Goal: Task Accomplishment & Management: Complete application form

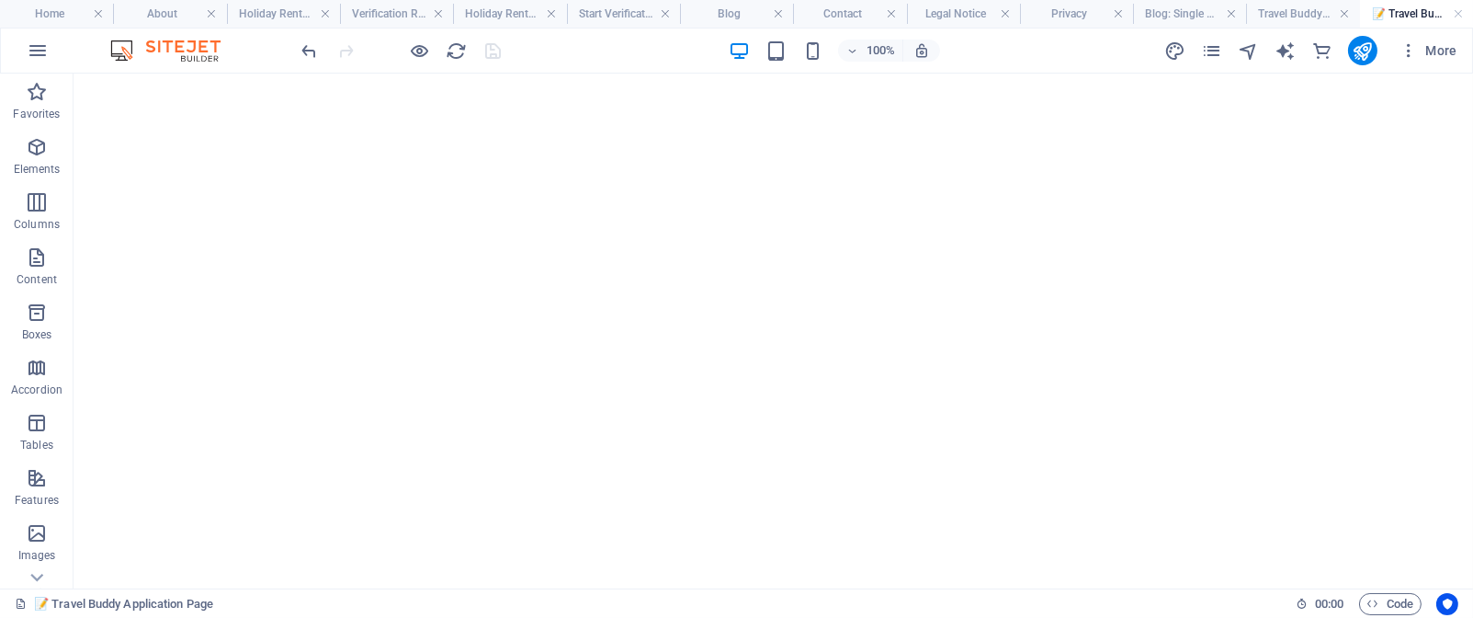
select select "other"
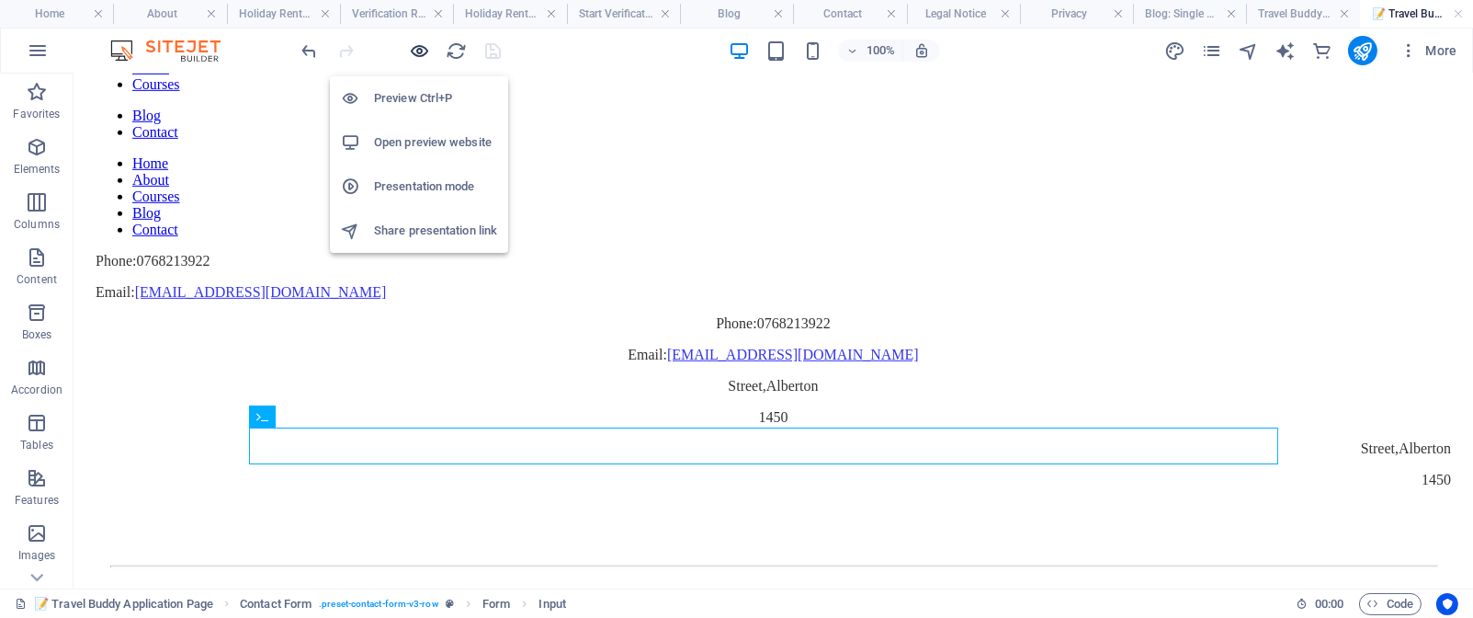
click at [420, 45] on icon "button" at bounding box center [420, 50] width 21 height 21
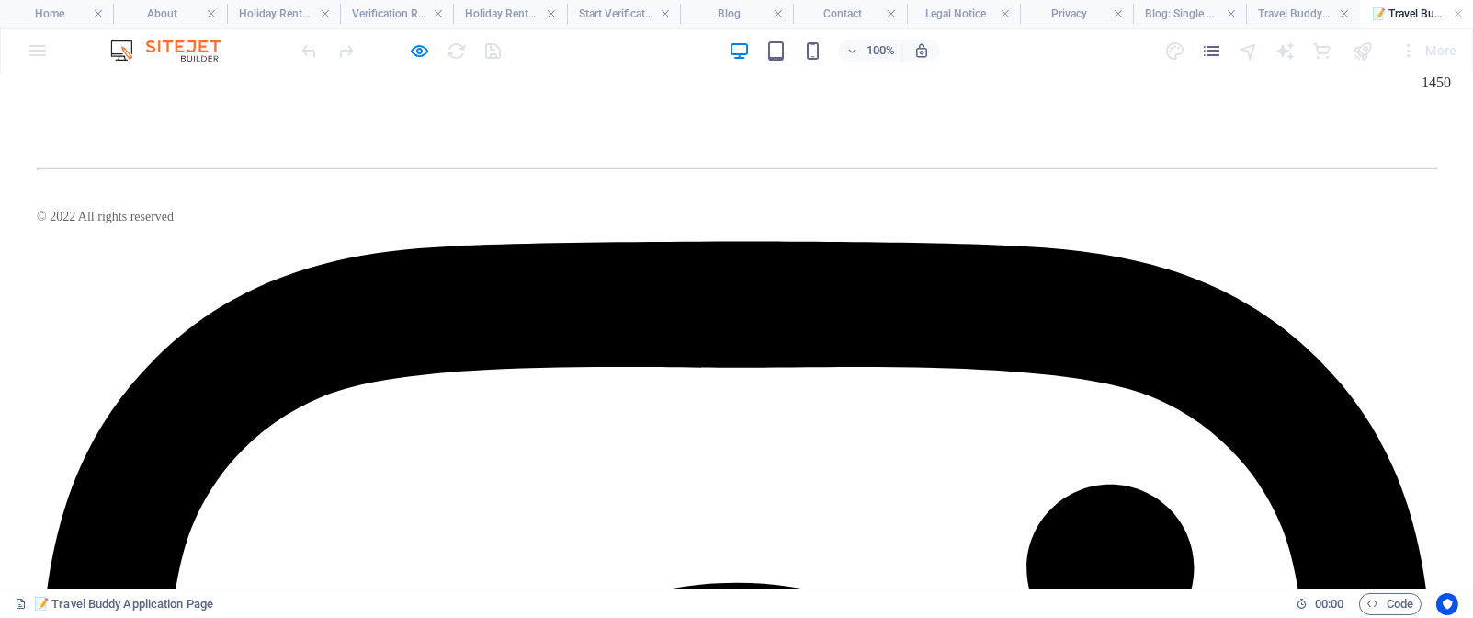
scroll to position [2254, 0]
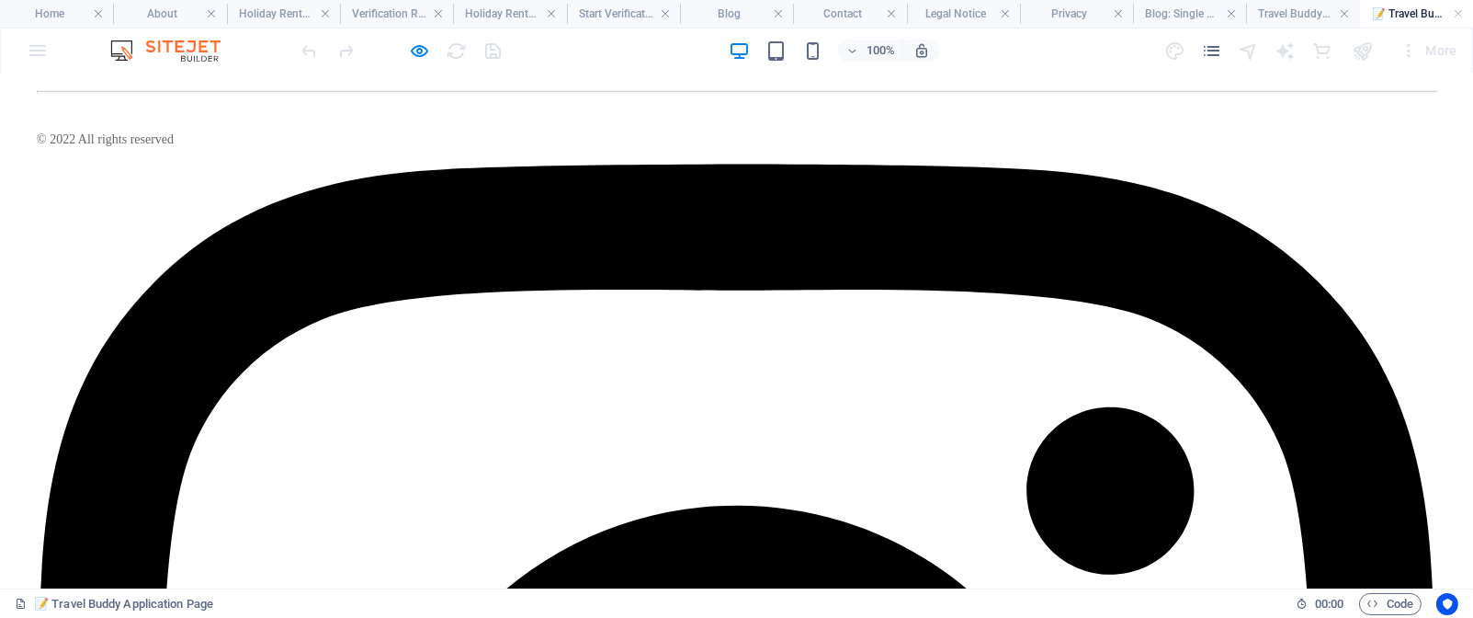
drag, startPoint x: 515, startPoint y: 358, endPoint x: 735, endPoint y: 345, distance: 220.9
copy div "Drop content here or Add elements Paste clipboard 📝 T"
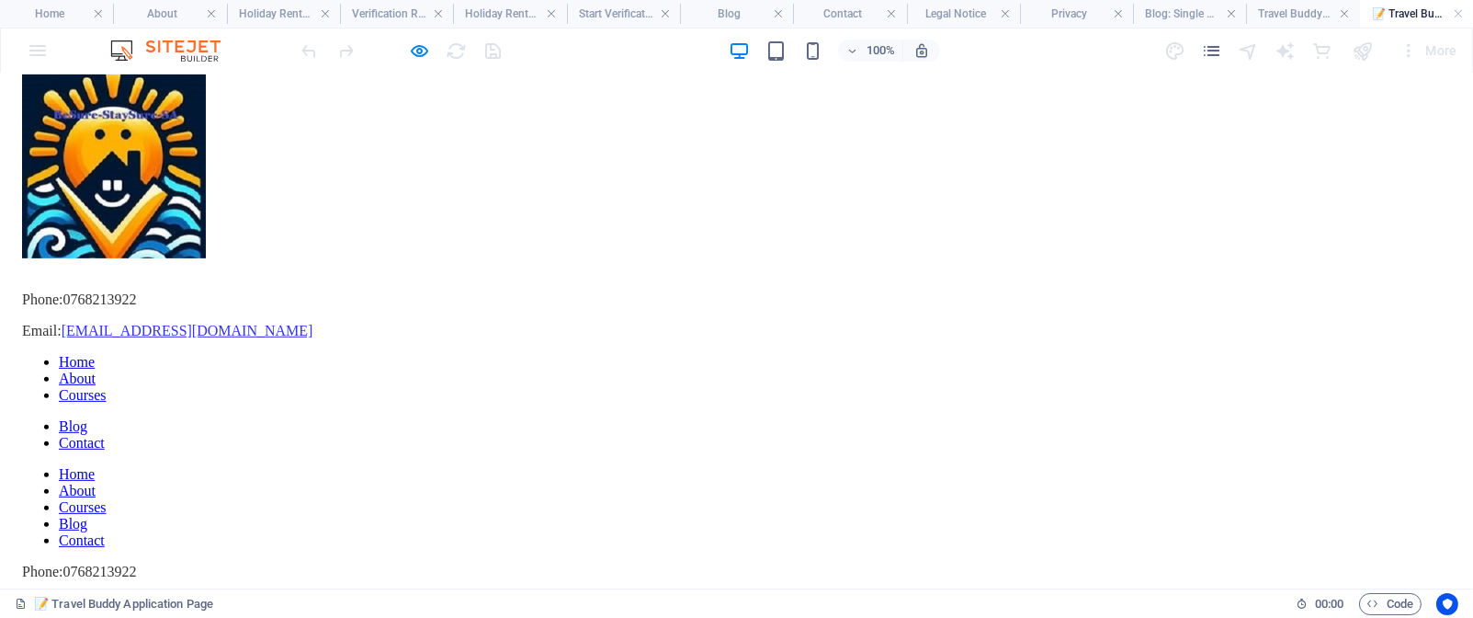
scroll to position [1731, 0]
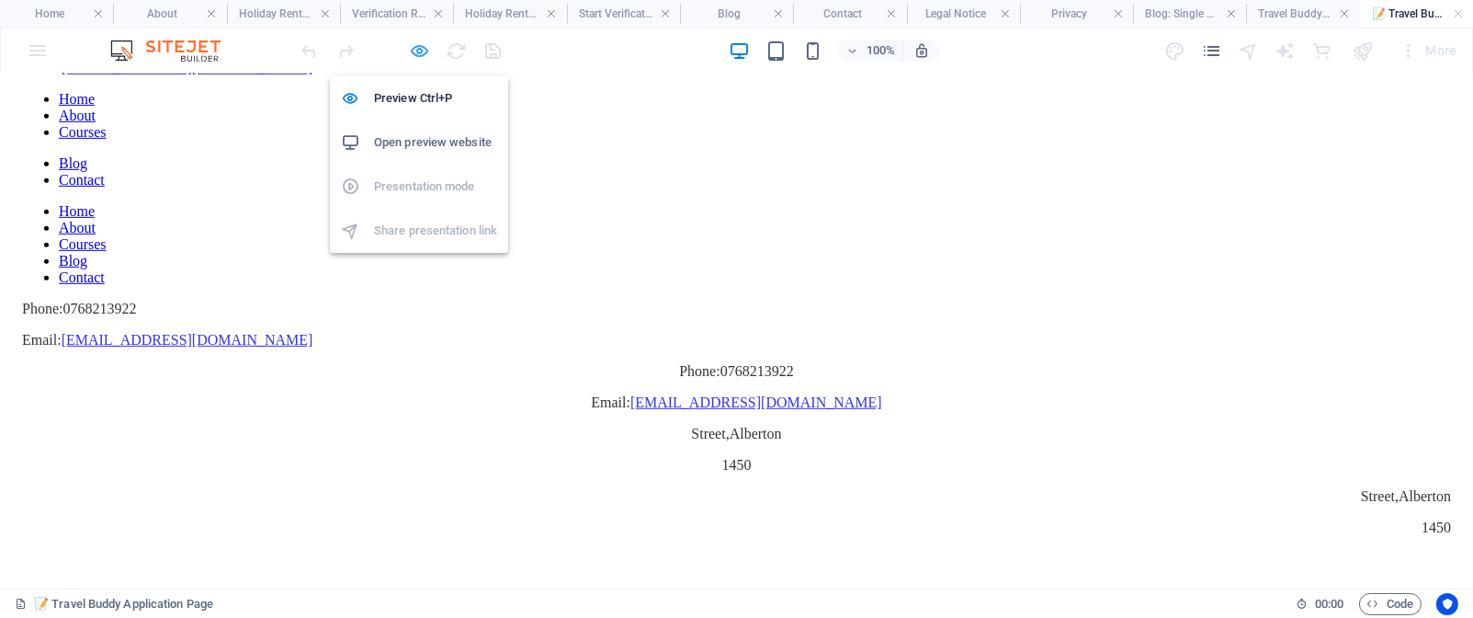
click at [424, 53] on icon "button" at bounding box center [420, 50] width 21 height 21
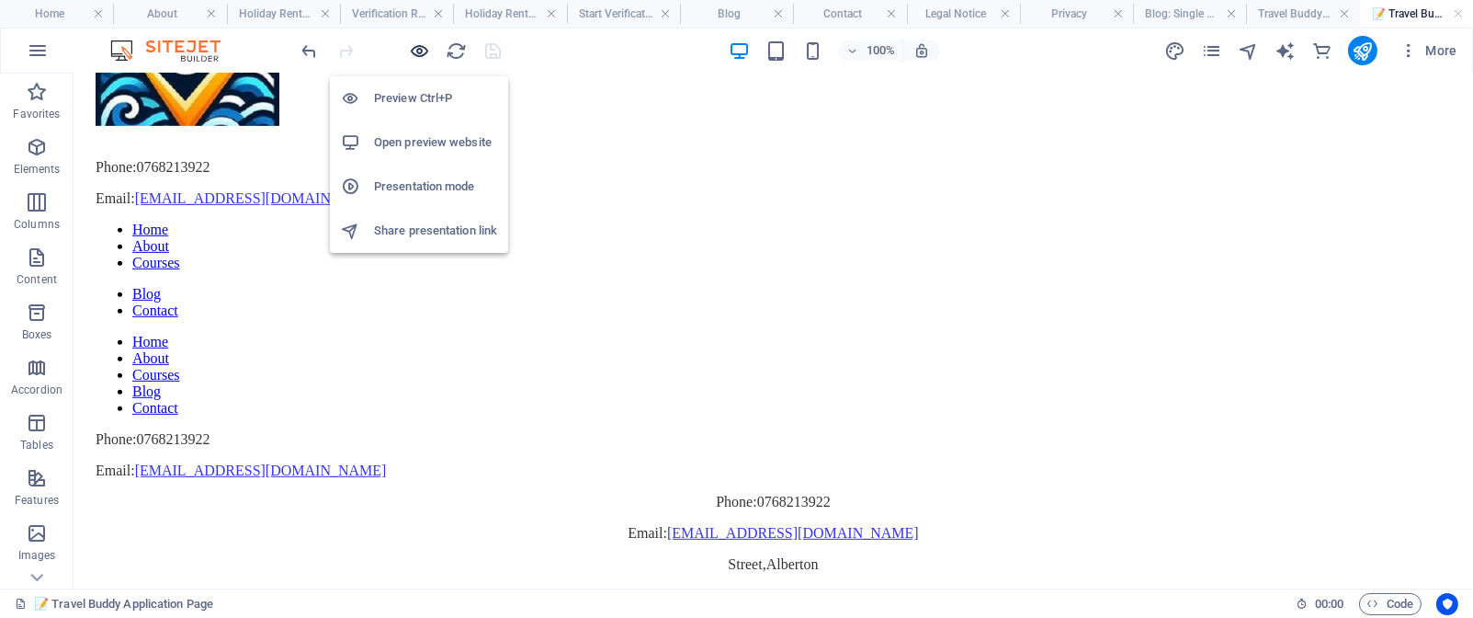
scroll to position [1861, 0]
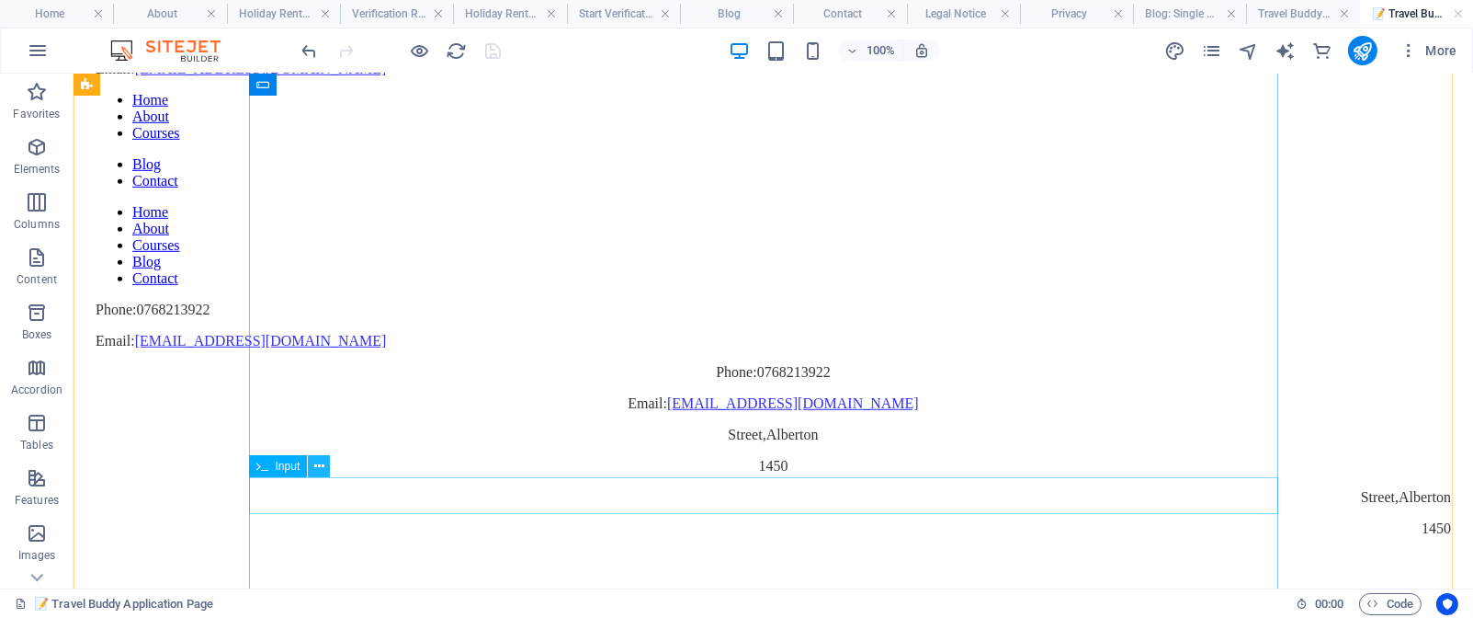
click at [321, 467] on icon at bounding box center [319, 466] width 10 height 19
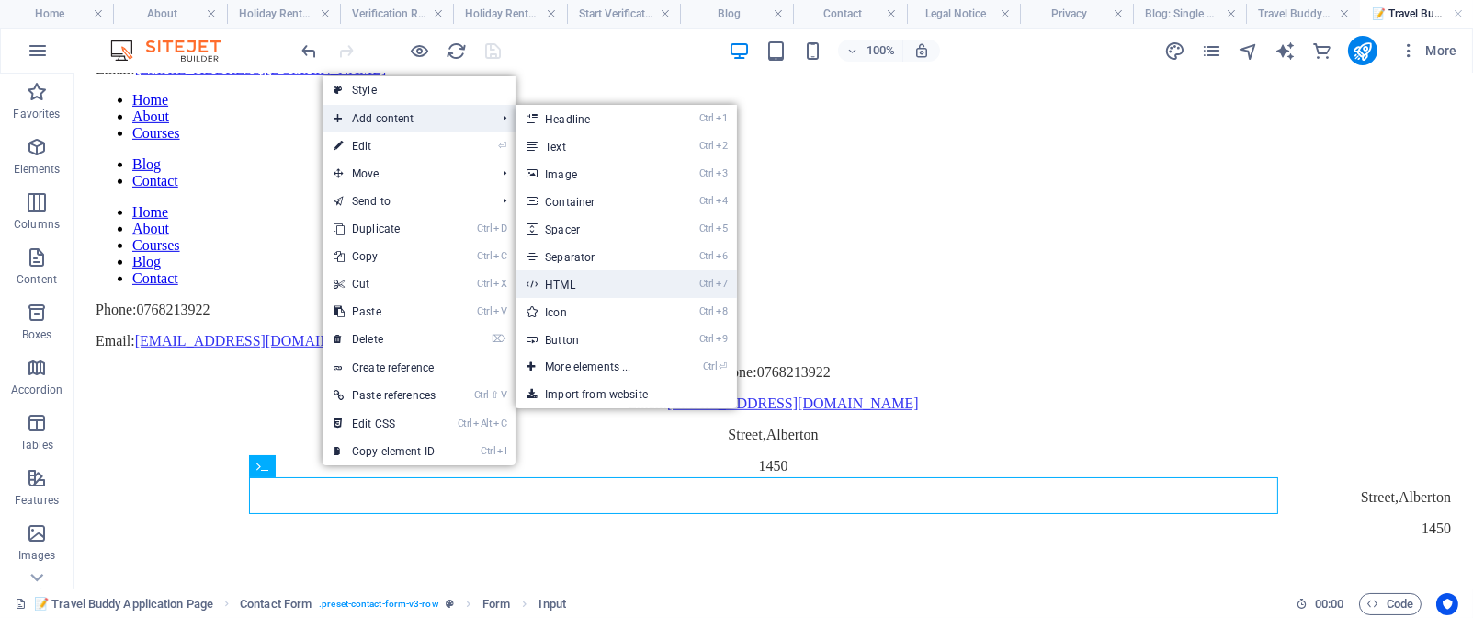
click at [591, 288] on link "Ctrl 7 HTML" at bounding box center [592, 284] width 152 height 28
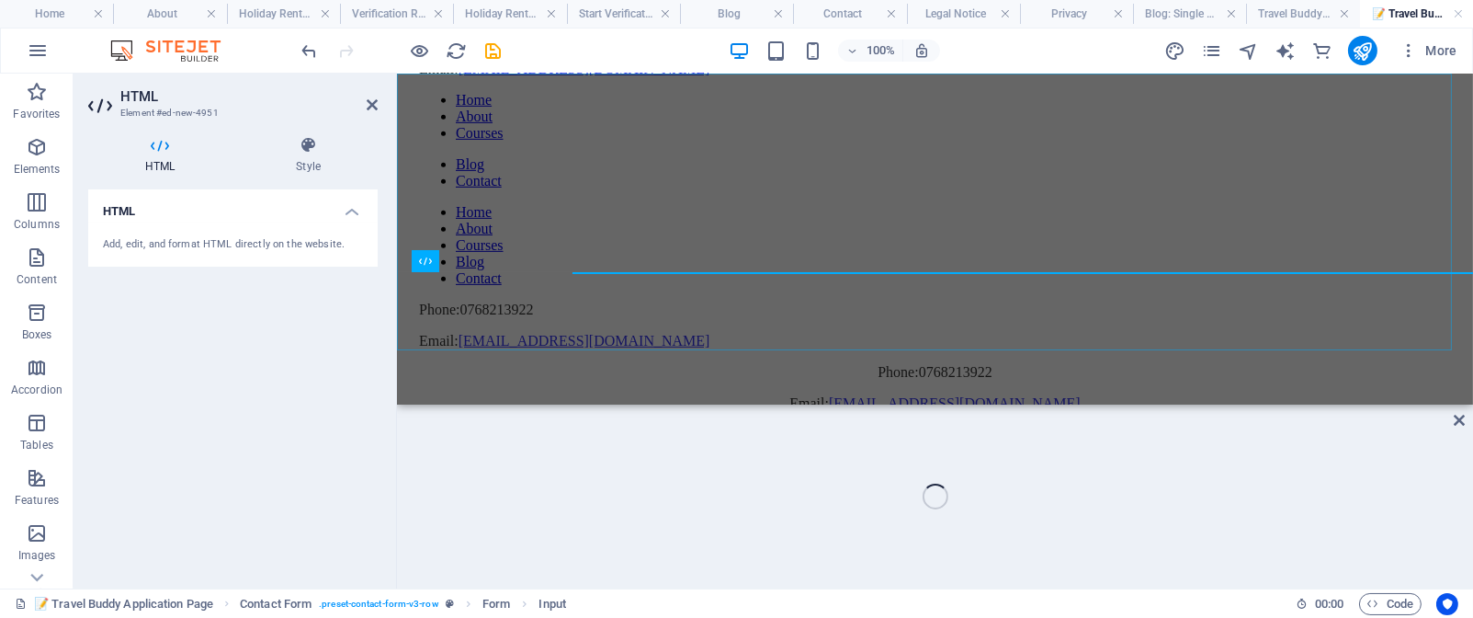
scroll to position [2117, 0]
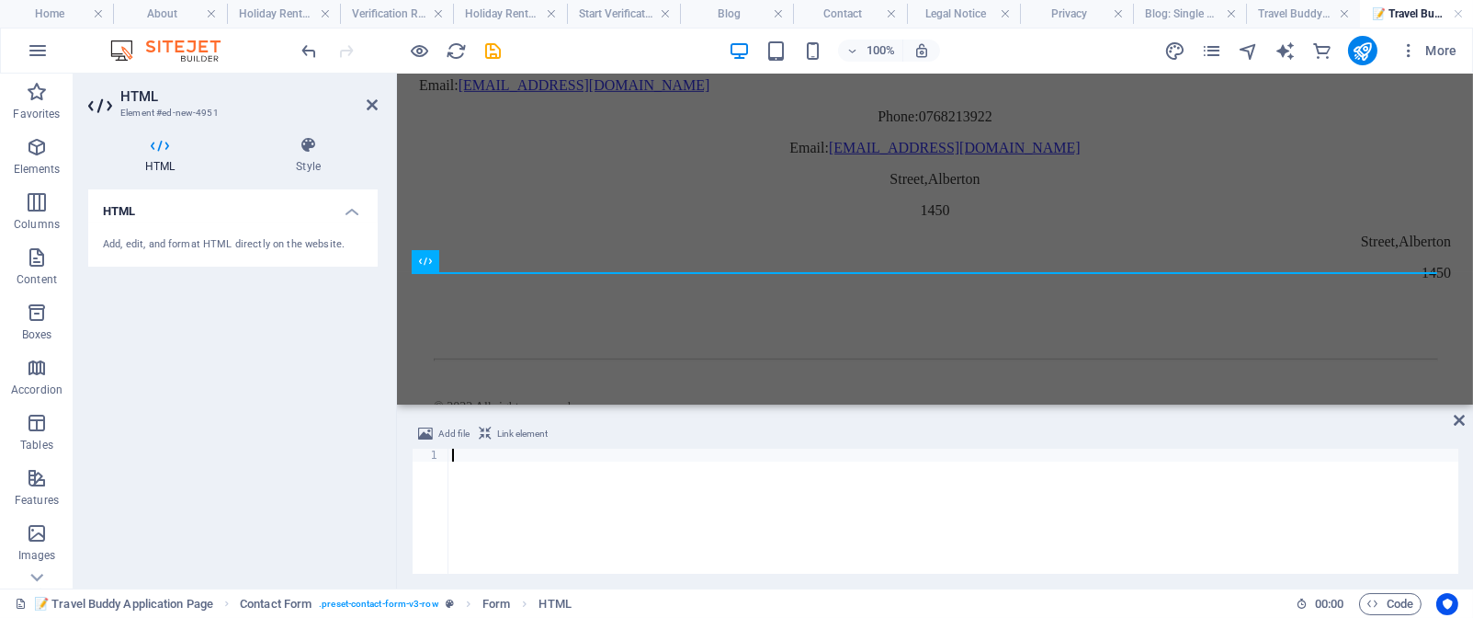
click at [455, 457] on div at bounding box center [953, 523] width 1010 height 151
type textarea "<label><input type="checkbox" name="accessibilityNeeds" value="other"> Other</l…"
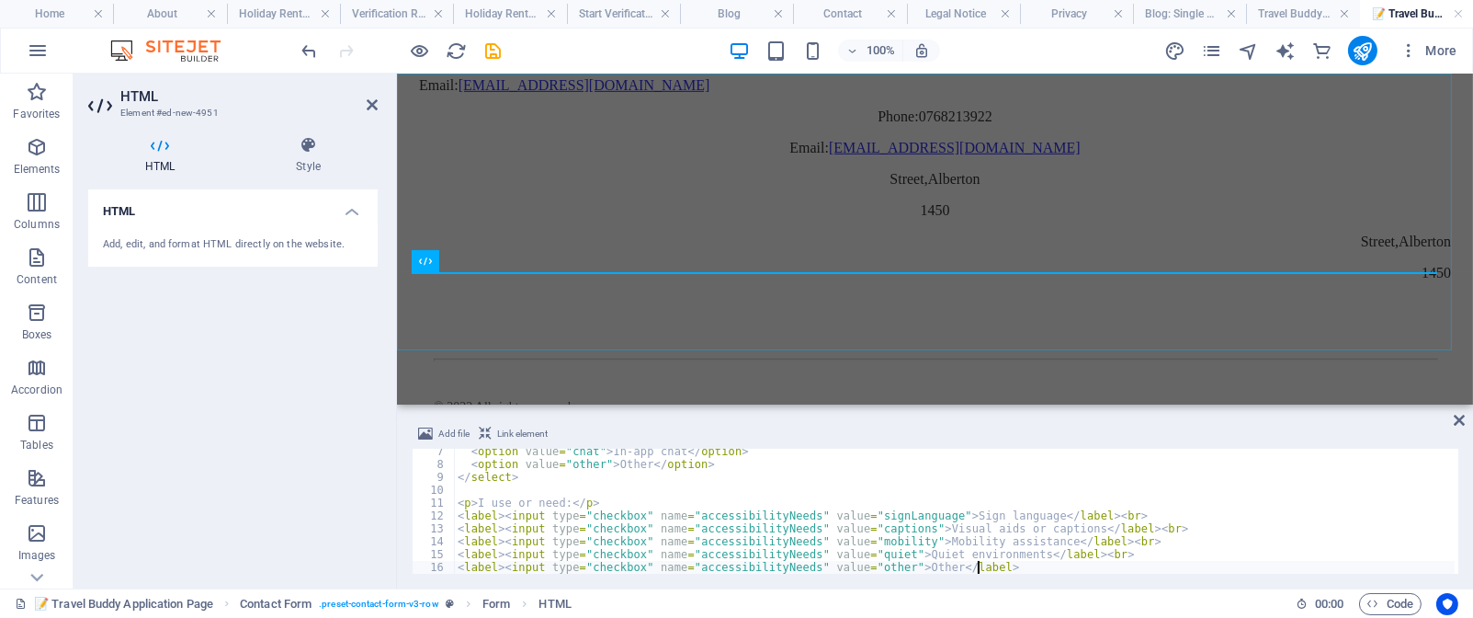
scroll to position [80, 0]
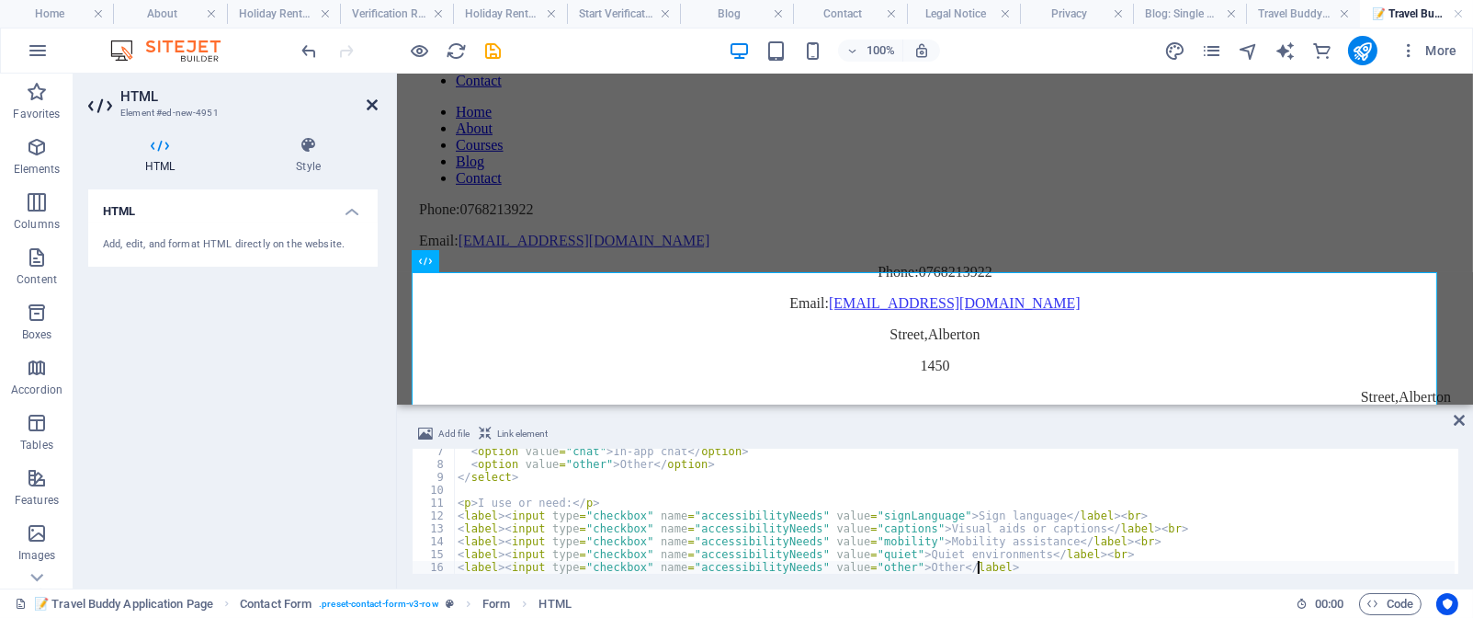
click at [374, 101] on icon at bounding box center [372, 104] width 11 height 15
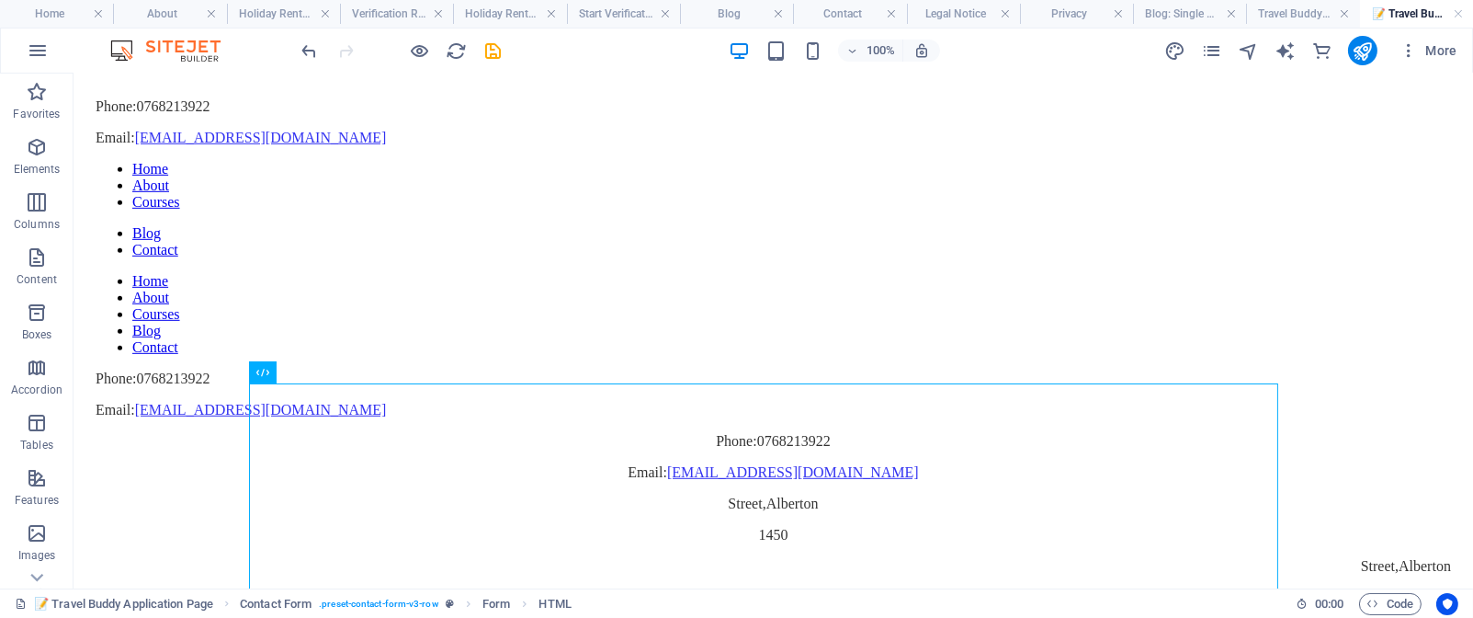
scroll to position [2006, 0]
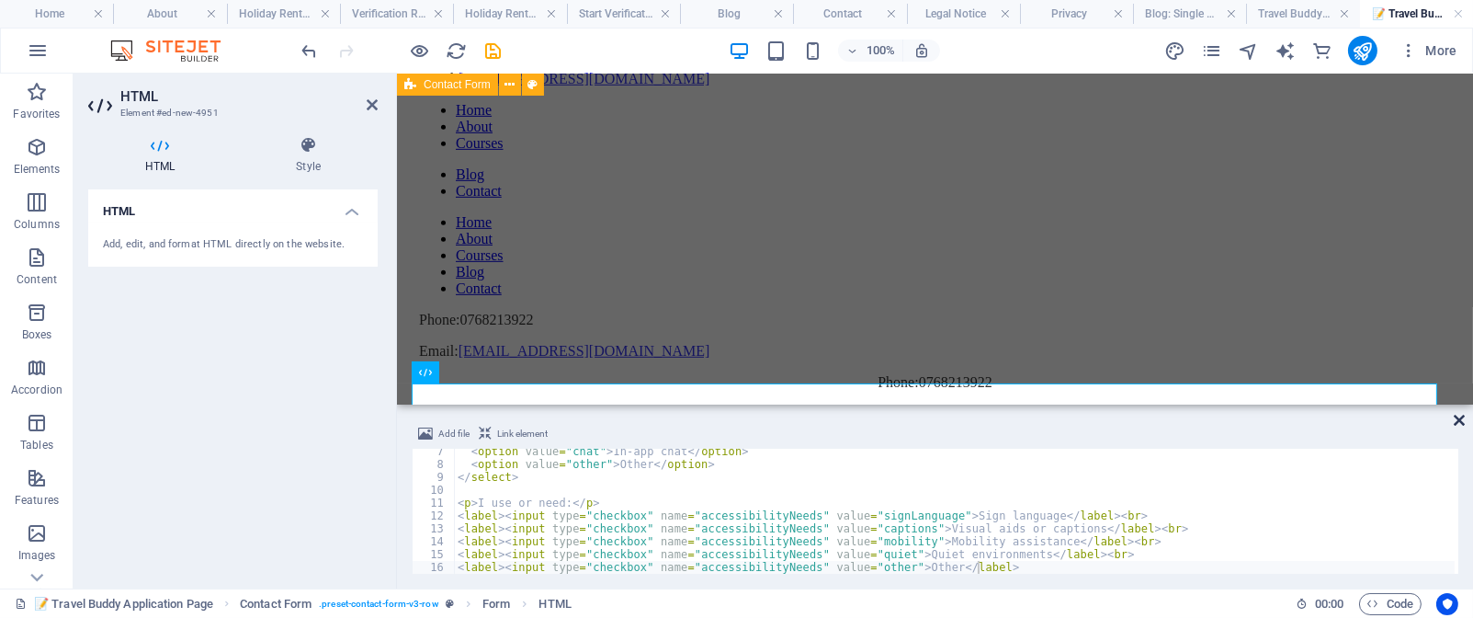
click at [1458, 416] on icon at bounding box center [1459, 420] width 11 height 15
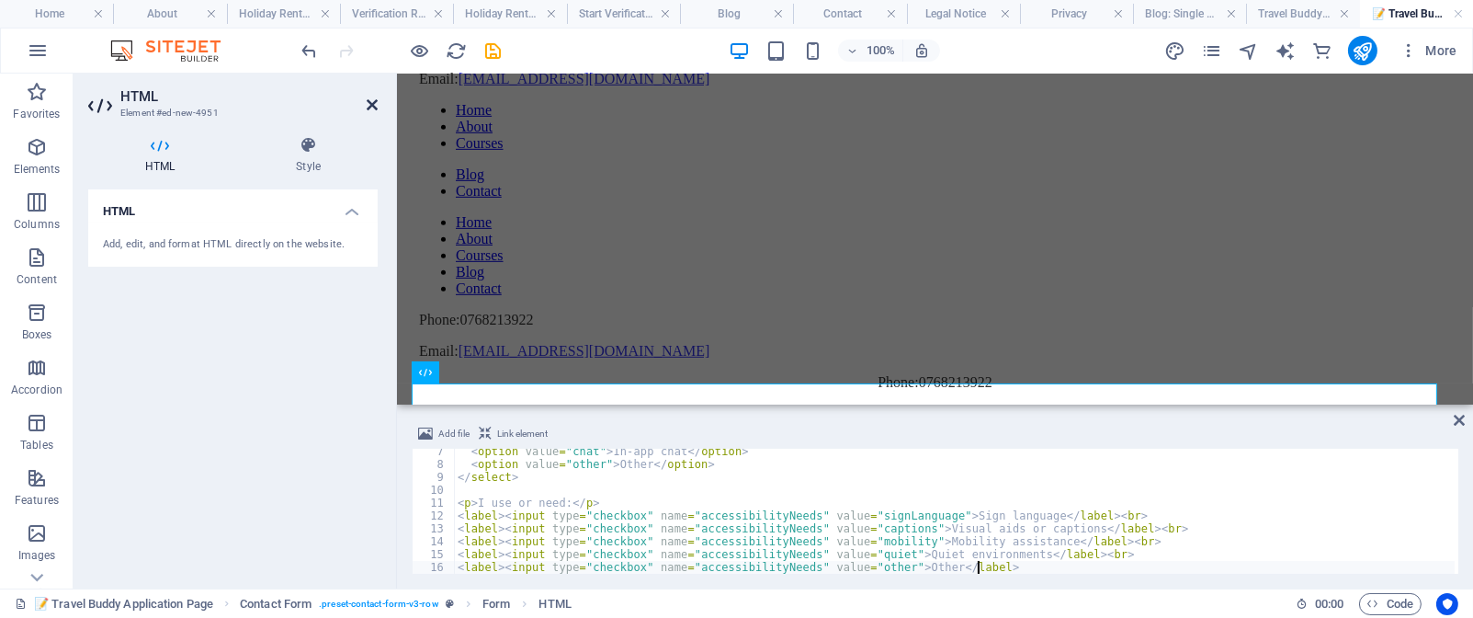
click at [369, 100] on icon at bounding box center [372, 104] width 11 height 15
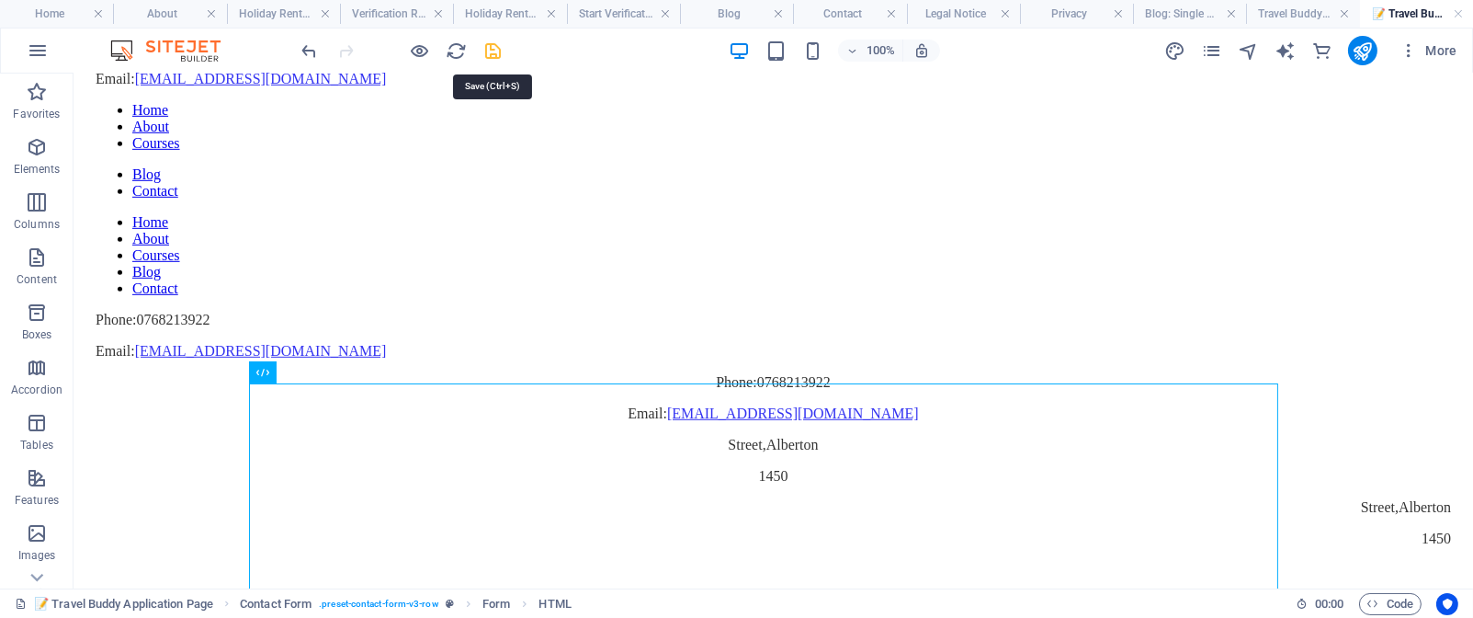
click at [493, 51] on icon "save" at bounding box center [493, 50] width 21 height 21
